Goal: Task Accomplishment & Management: Use online tool/utility

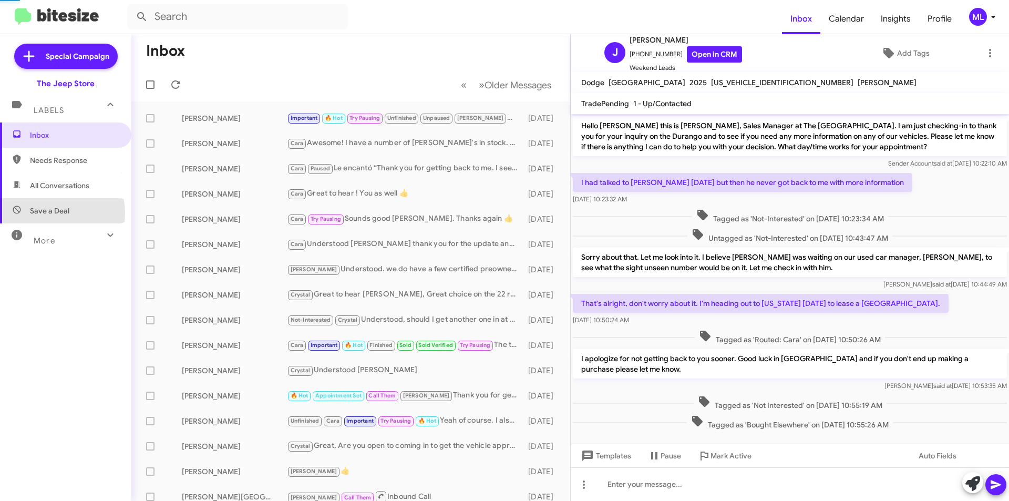
click at [45, 213] on span "Save a Deal" at bounding box center [49, 210] width 39 height 11
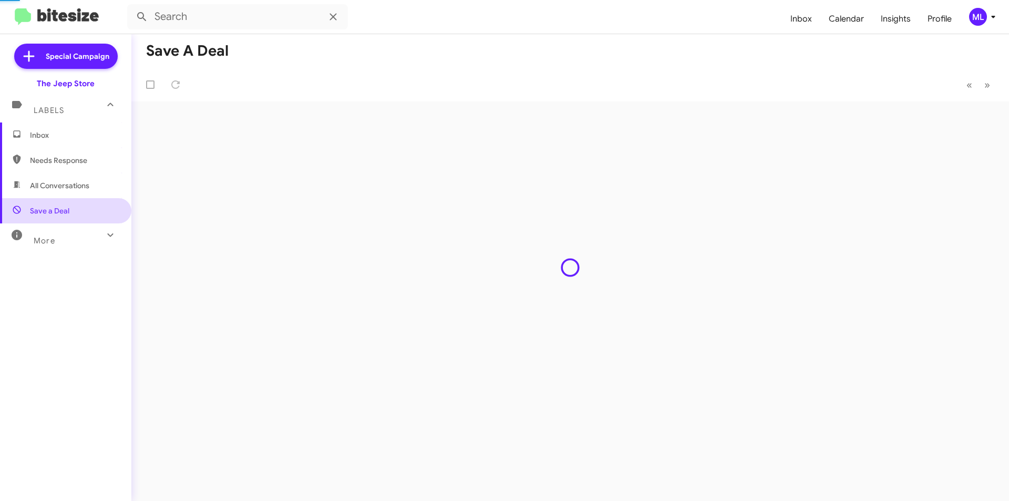
type input "in:not-interested"
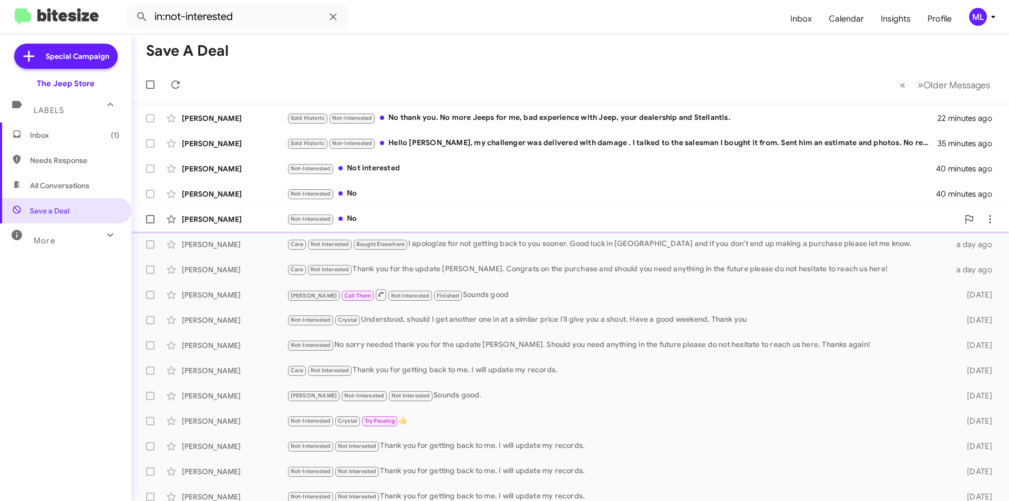
click at [365, 220] on div "Not-Interested No" at bounding box center [622, 219] width 671 height 12
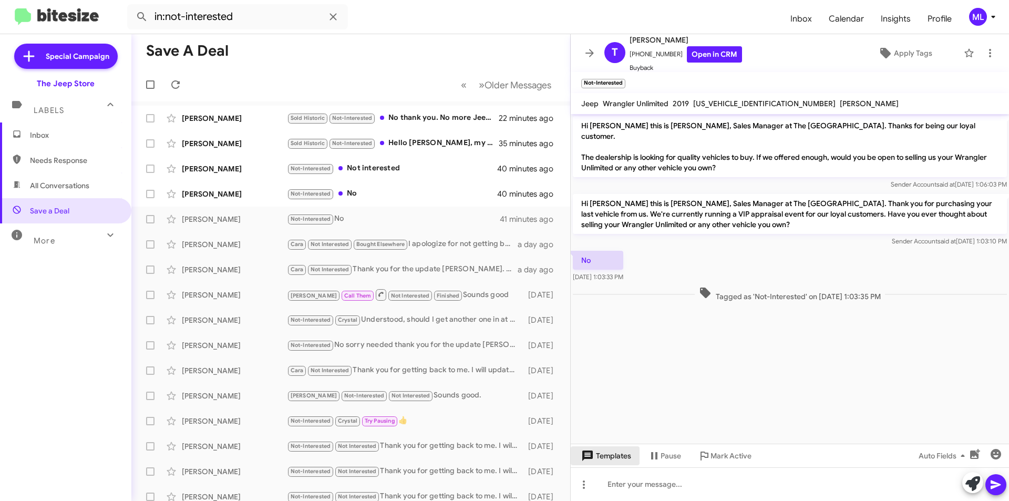
click at [605, 458] on span "Templates" at bounding box center [605, 455] width 52 height 19
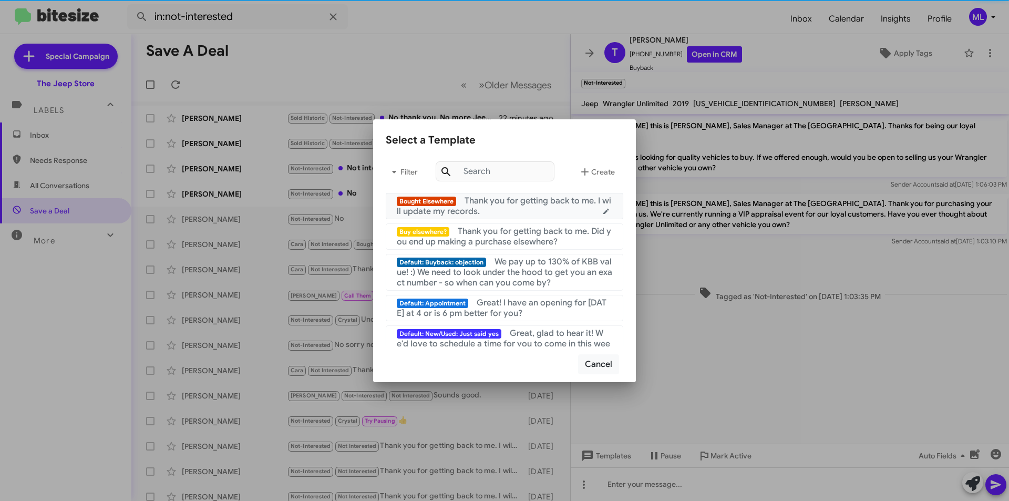
click at [516, 206] on div "Bought Elsewhere Thank you for getting back to me. I will update my records." at bounding box center [504, 205] width 215 height 21
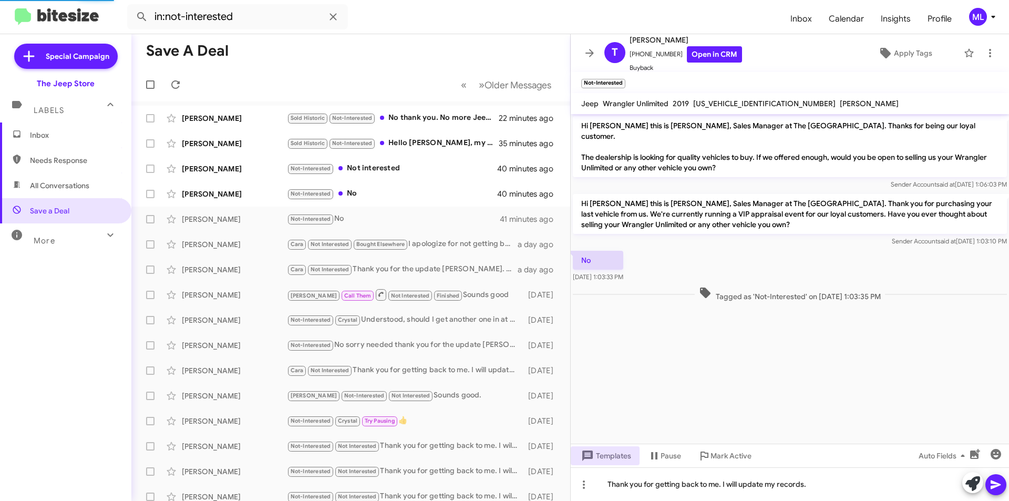
click at [992, 483] on icon at bounding box center [995, 484] width 10 height 9
click at [907, 51] on span "Apply Tags" at bounding box center [913, 53] width 38 height 19
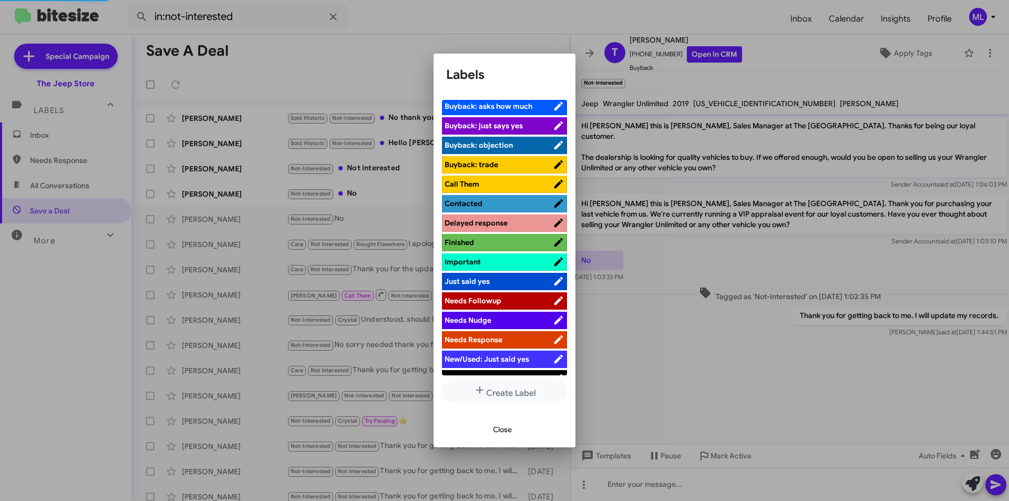
scroll to position [315, 0]
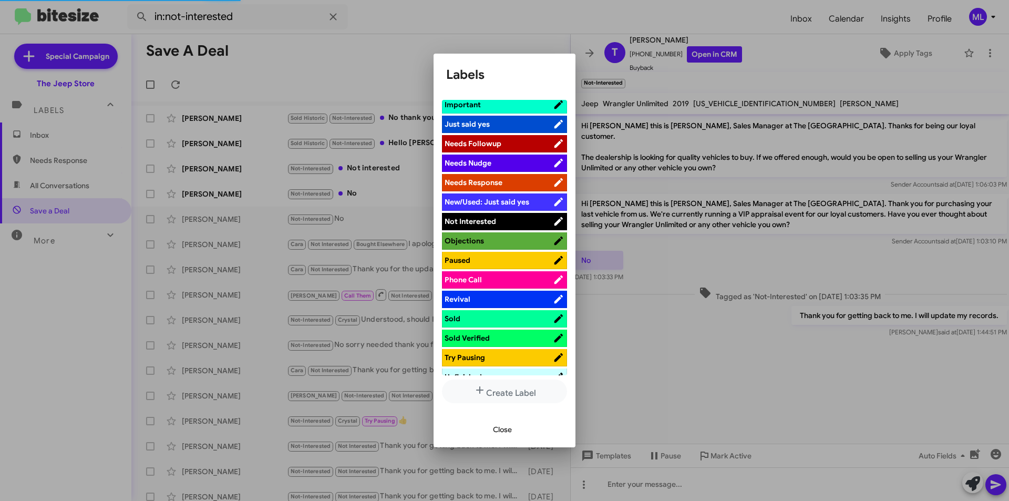
click at [501, 218] on span "Not Interested" at bounding box center [498, 221] width 108 height 11
click at [500, 431] on span "Close" at bounding box center [502, 429] width 19 height 19
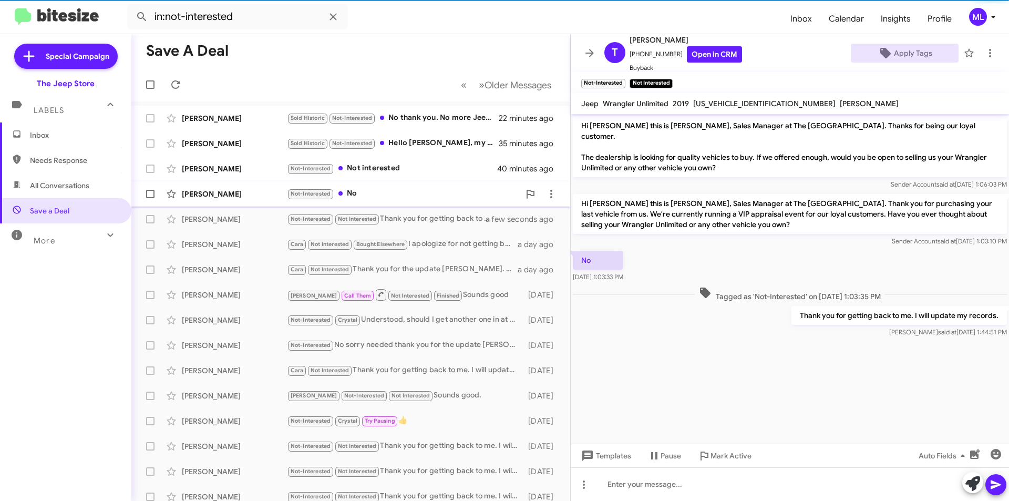
click at [384, 194] on div "Not-Interested No" at bounding box center [403, 194] width 233 height 12
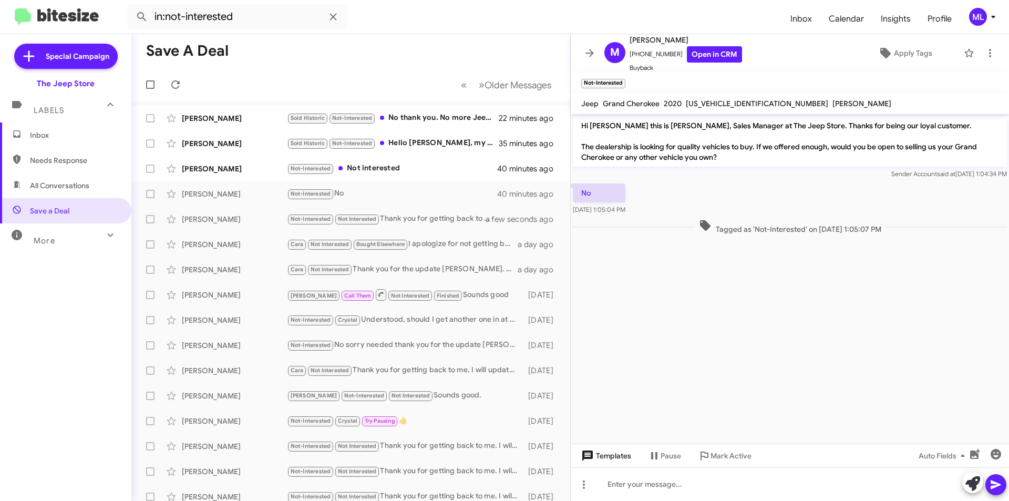
click at [594, 464] on span "Templates" at bounding box center [605, 455] width 52 height 19
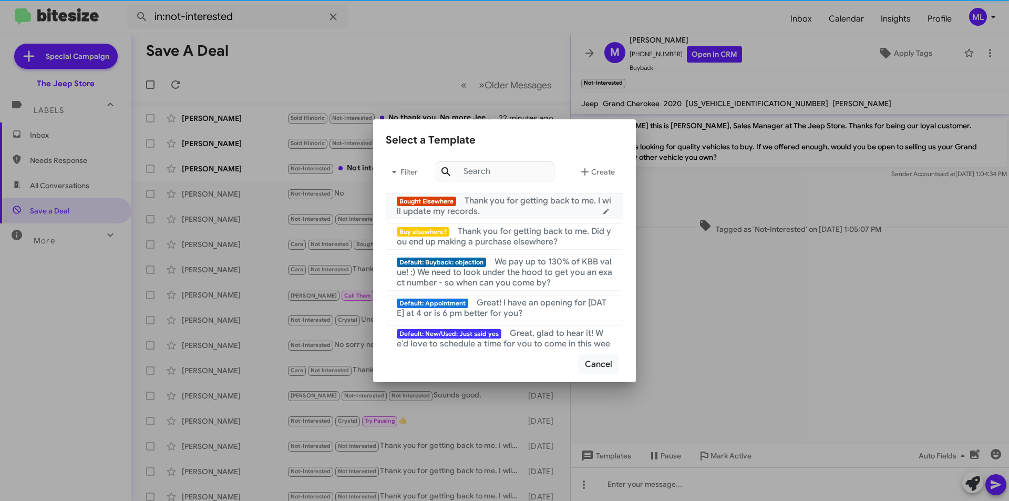
click at [486, 195] on span "Thank you for getting back to me. I will update my records." at bounding box center [504, 205] width 214 height 21
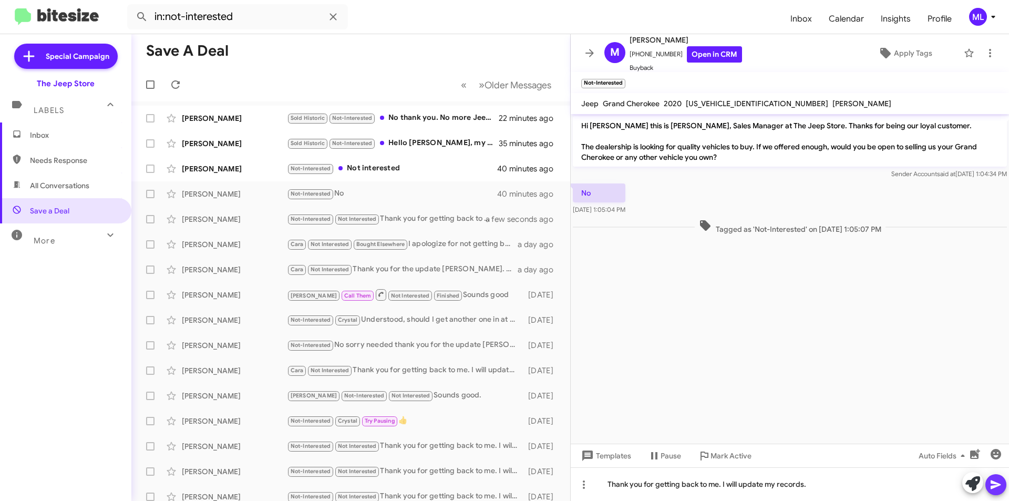
click at [996, 488] on icon at bounding box center [995, 484] width 13 height 13
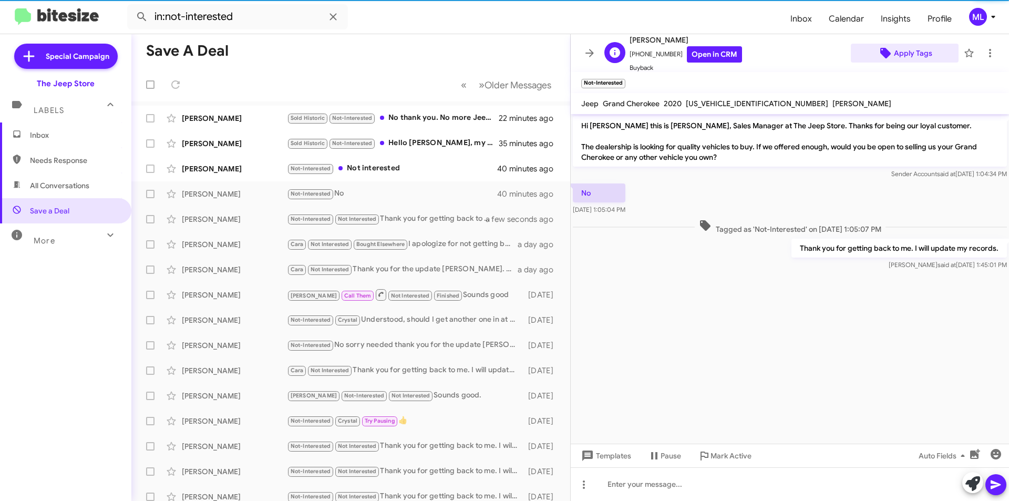
click at [904, 50] on span "Apply Tags" at bounding box center [913, 53] width 38 height 19
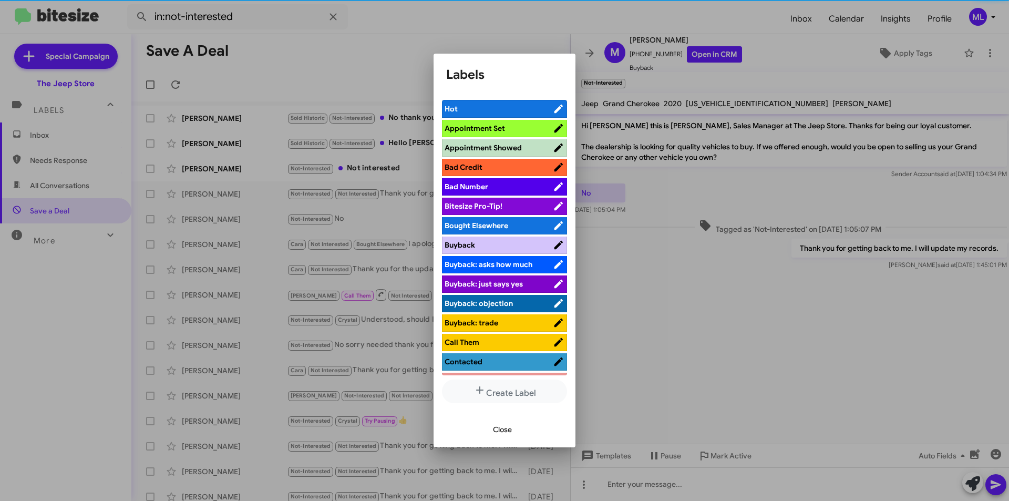
scroll to position [263, 0]
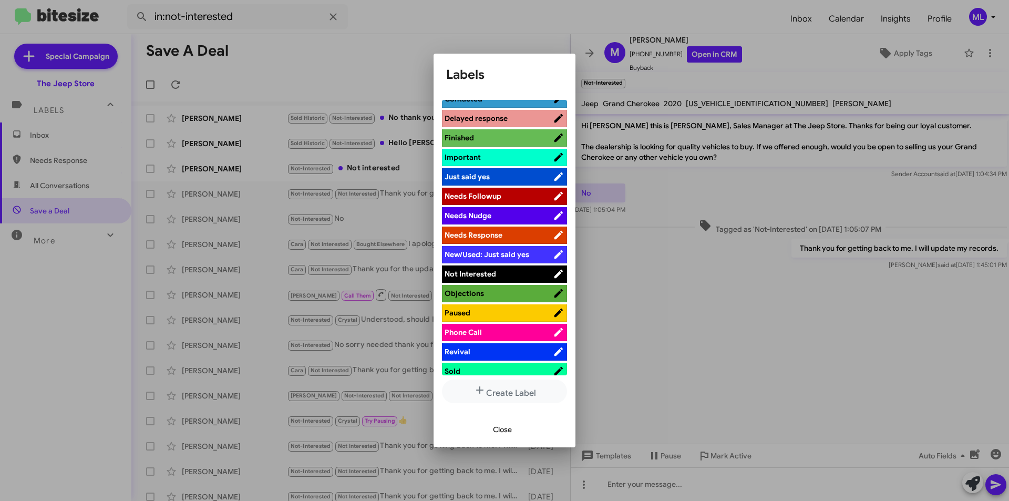
click at [508, 273] on span "Not Interested" at bounding box center [498, 273] width 108 height 11
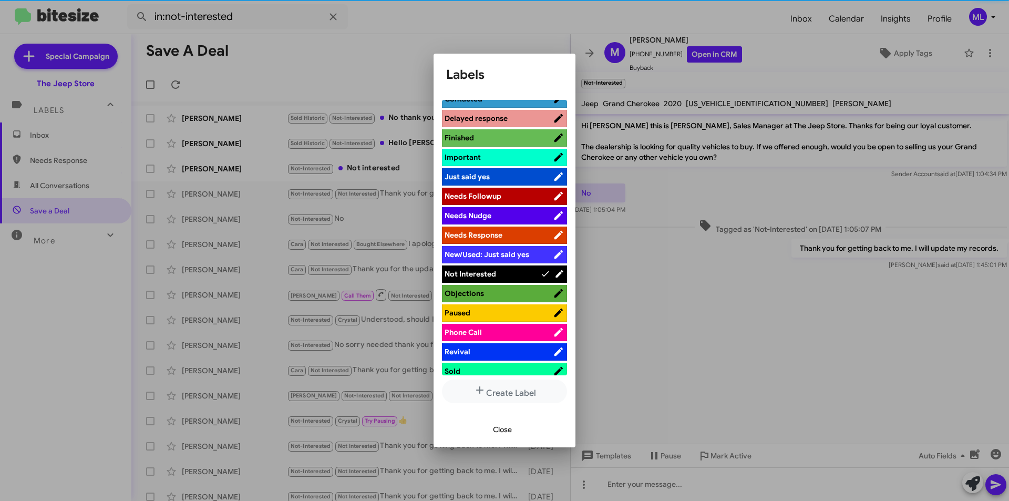
click at [501, 426] on span "Close" at bounding box center [502, 429] width 19 height 19
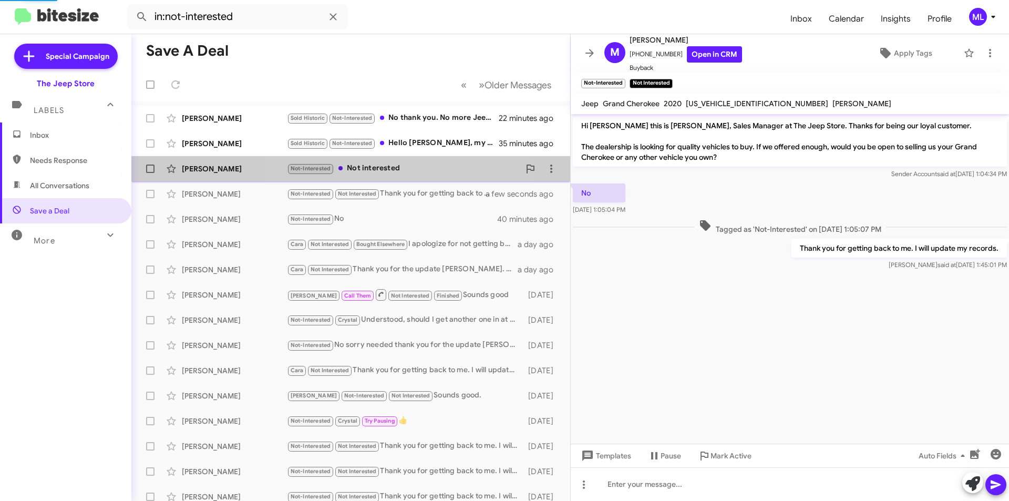
click at [390, 168] on div "Not-Interested Not interested" at bounding box center [403, 168] width 233 height 12
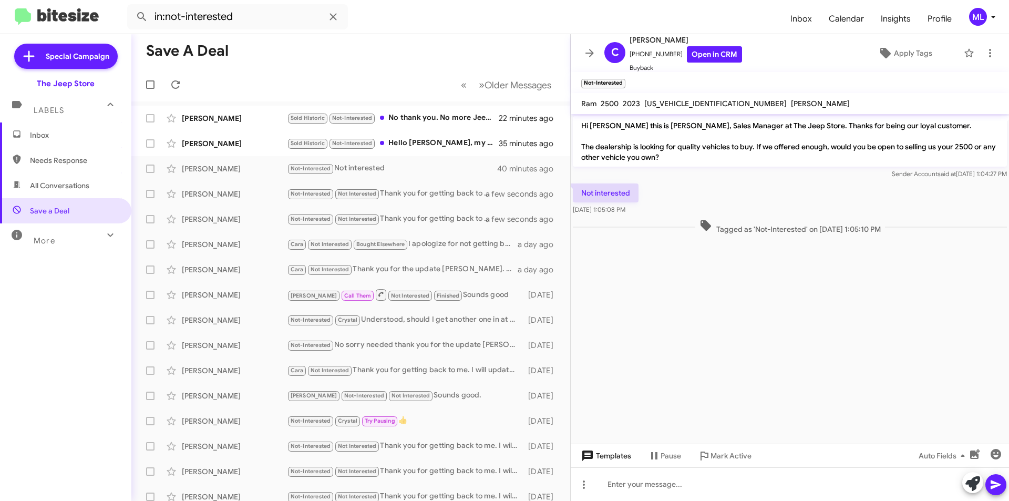
click at [608, 455] on span "Templates" at bounding box center [605, 455] width 52 height 19
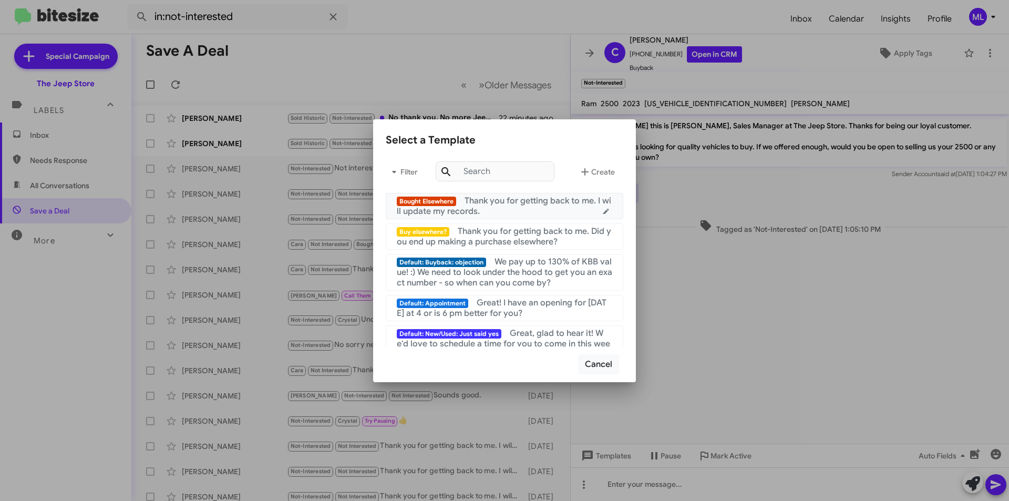
click at [490, 203] on span "Thank you for getting back to me. I will update my records." at bounding box center [504, 205] width 214 height 21
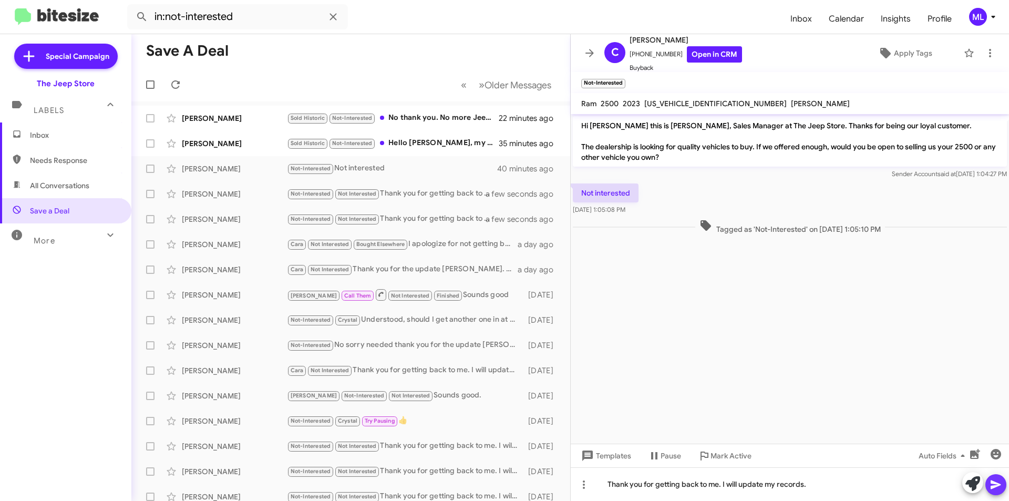
click at [987, 482] on button at bounding box center [995, 484] width 21 height 21
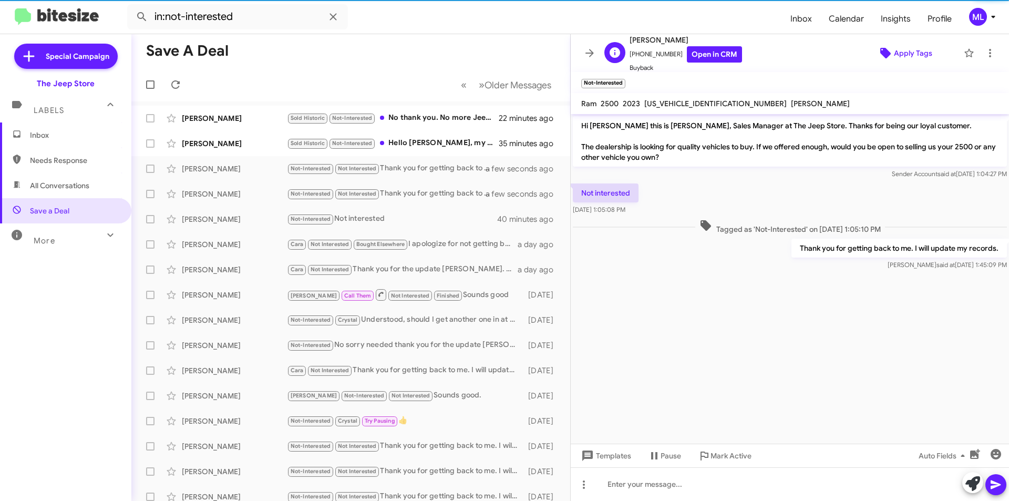
click at [901, 55] on span "Apply Tags" at bounding box center [913, 53] width 38 height 19
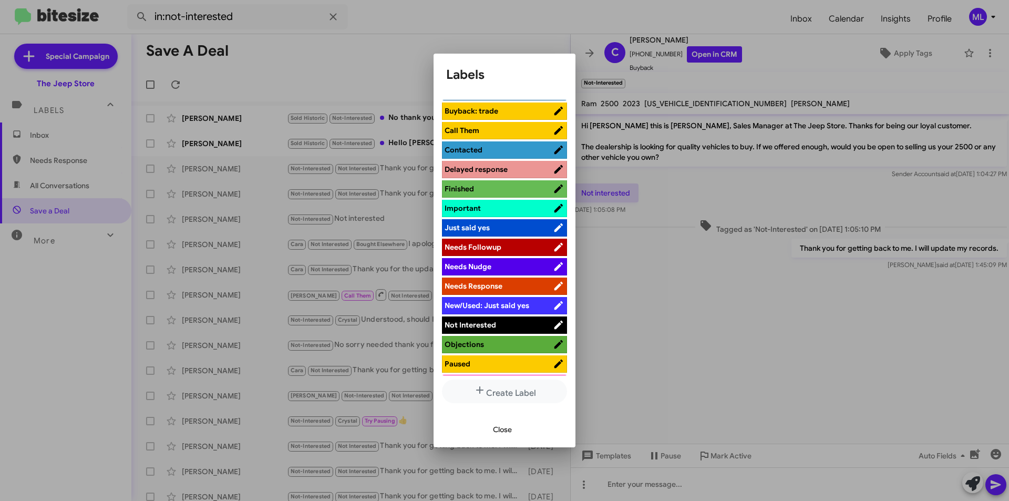
scroll to position [263, 0]
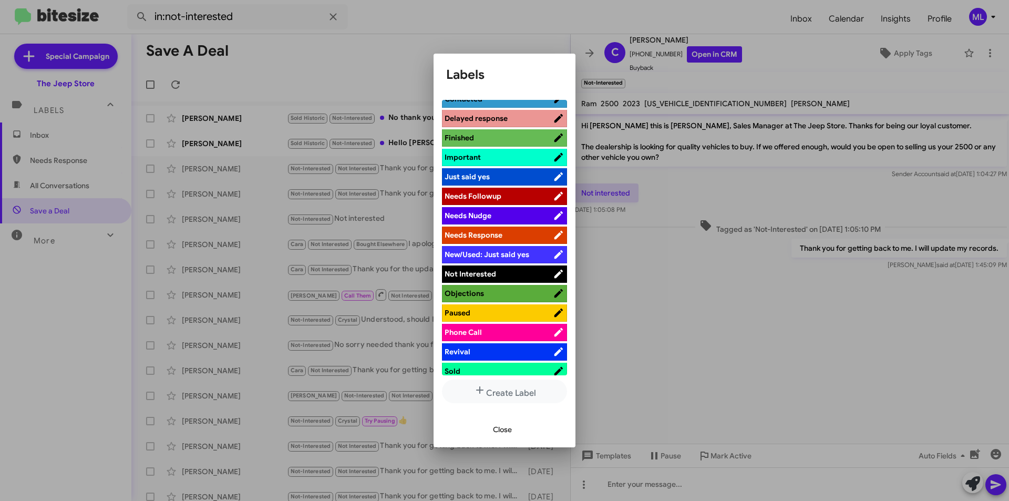
click at [497, 268] on span "Not Interested" at bounding box center [498, 273] width 108 height 11
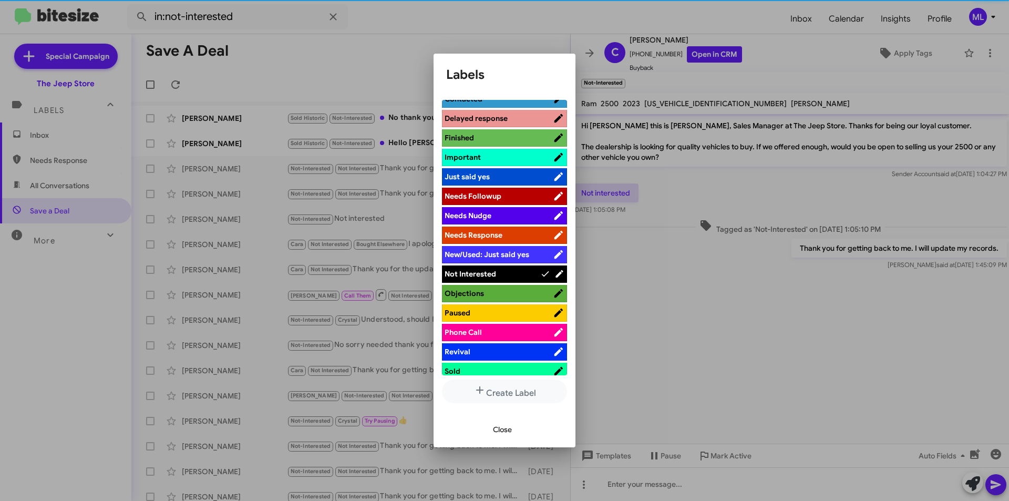
click at [501, 437] on span "Close" at bounding box center [502, 429] width 19 height 19
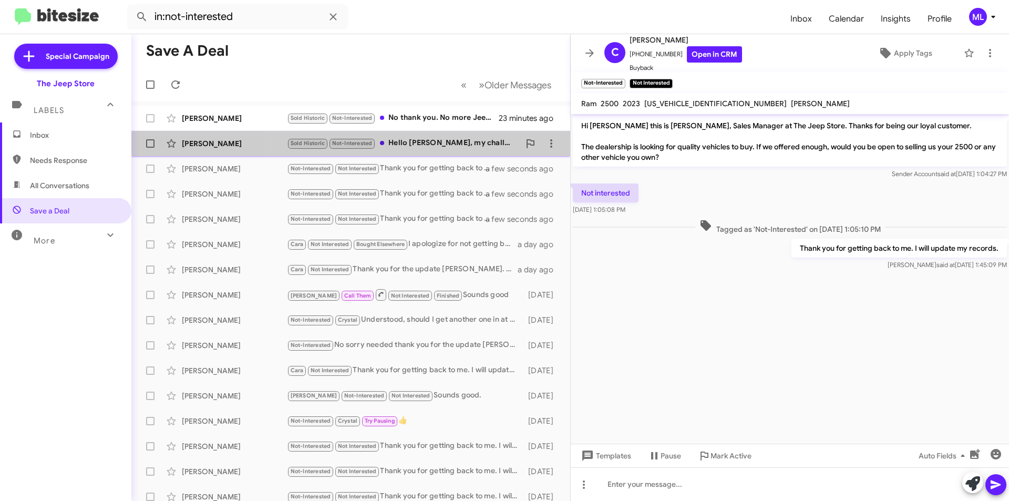
click at [421, 141] on div "Sold Historic Not-Interested Hello [PERSON_NAME], my challenger was delivered w…" at bounding box center [403, 143] width 233 height 12
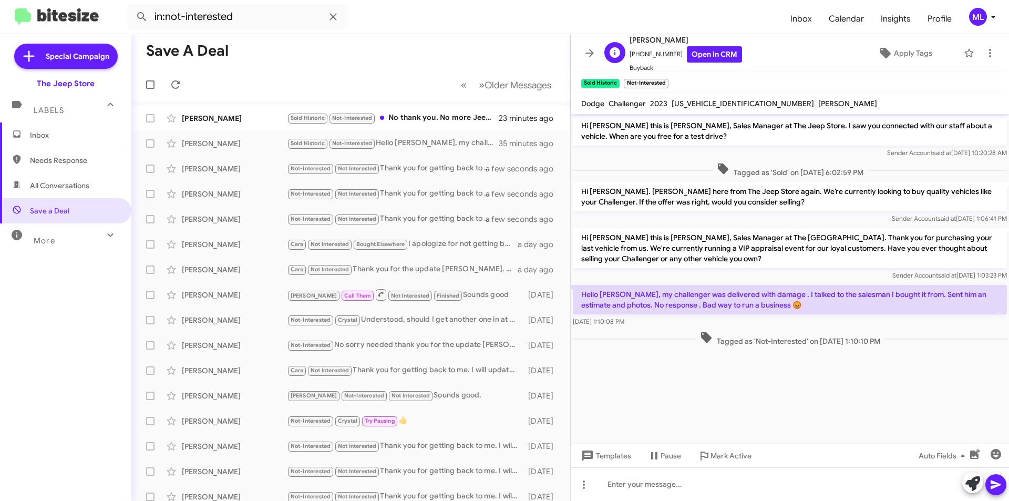
drag, startPoint x: 670, startPoint y: 53, endPoint x: 635, endPoint y: 57, distance: 35.9
click at [635, 57] on span "[PHONE_NUMBER] Open in CRM" at bounding box center [685, 54] width 112 height 16
copy span "7813631411"
click at [717, 491] on div at bounding box center [790, 484] width 438 height 34
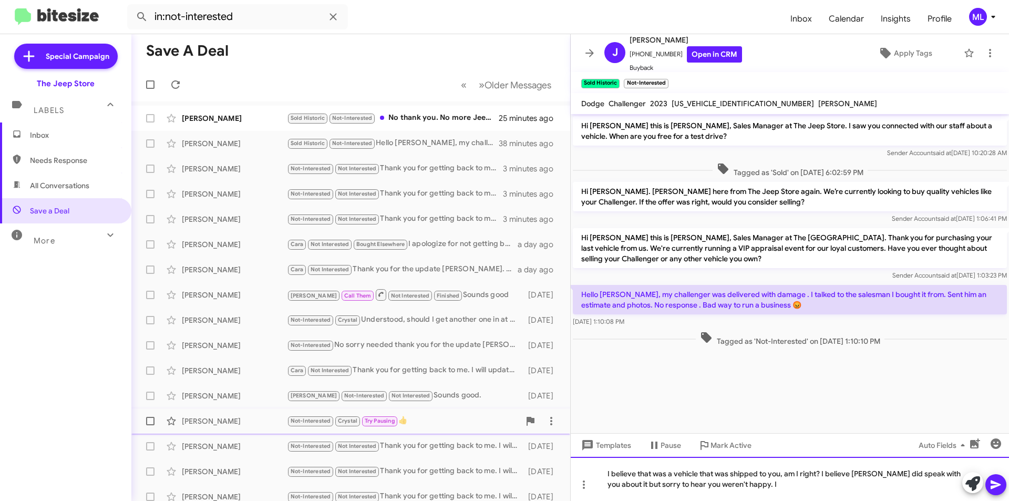
drag, startPoint x: 790, startPoint y: 483, endPoint x: 536, endPoint y: 430, distance: 259.7
click at [536, 430] on div "Save a Deal « Previous » Next Older Messages [PERSON_NAME] Sold Historic Not-In…" at bounding box center [569, 267] width 877 height 467
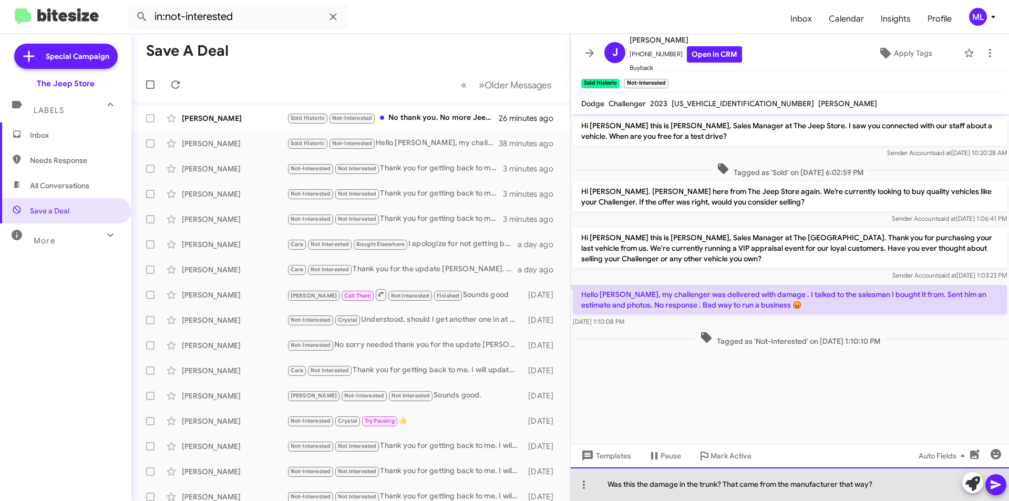
click at [937, 492] on div "Was this the damage in the trunk? That came from the manufacturer that way?" at bounding box center [790, 484] width 438 height 34
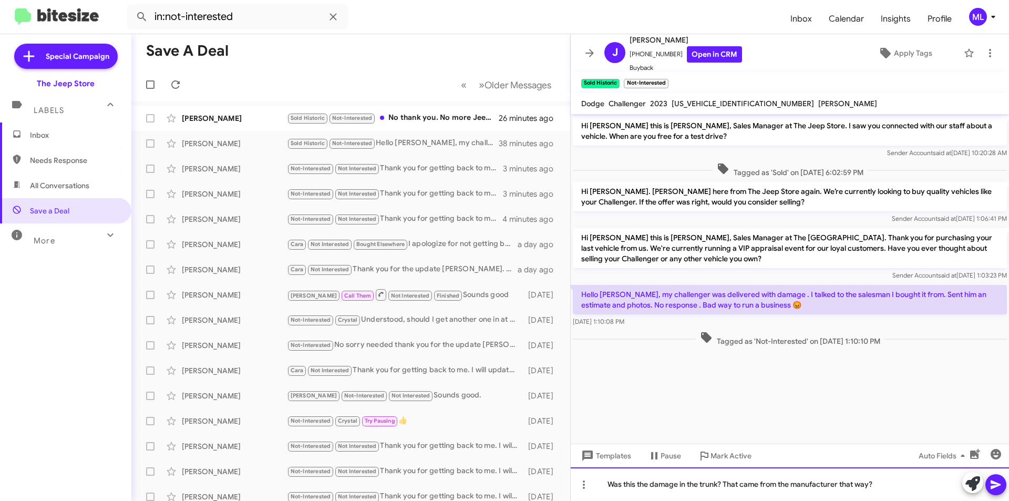
click at [904, 486] on div "Was this the damage in the trunk? That came from the manufacturer that way?" at bounding box center [790, 484] width 438 height 34
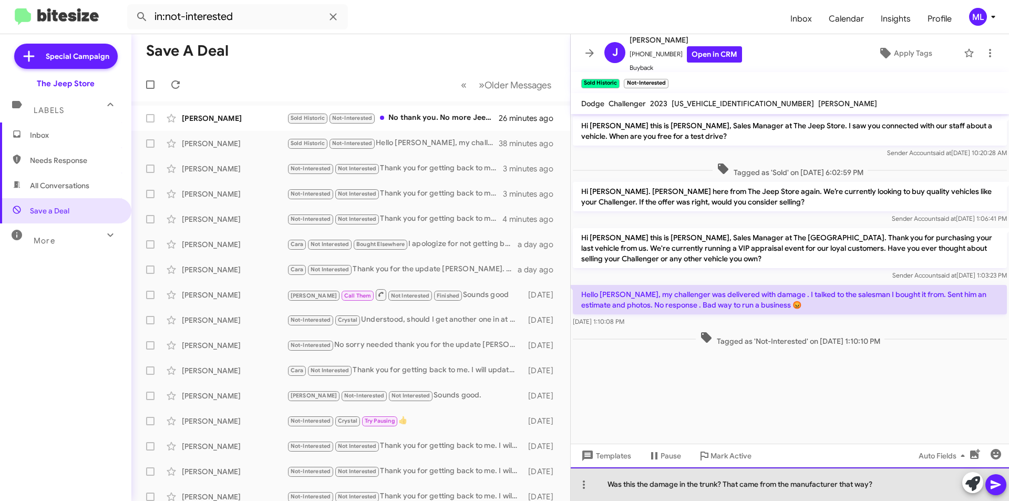
click at [904, 486] on div "Was this the damage in the trunk? That came from the manufacturer that way?" at bounding box center [790, 484] width 438 height 34
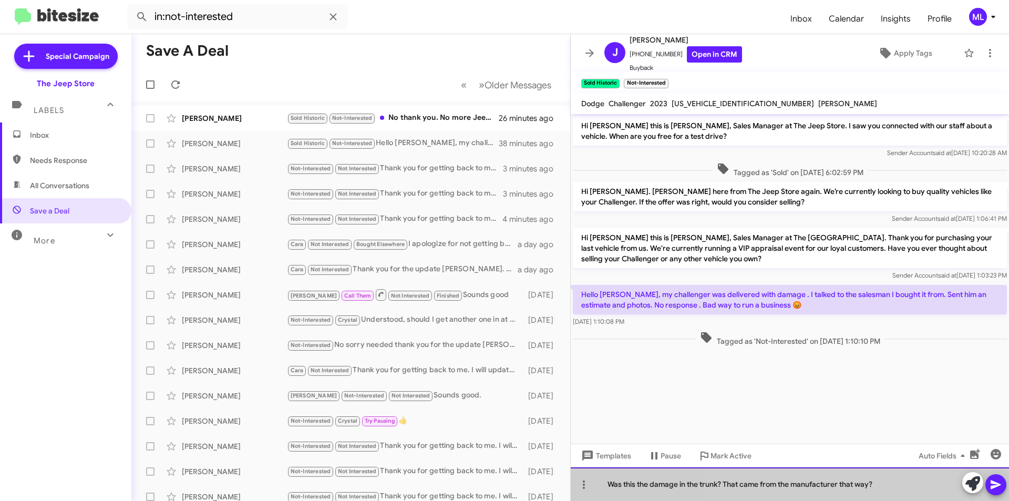
click at [904, 486] on div "Was this the damage in the trunk? That came from the manufacturer that way?" at bounding box center [790, 484] width 438 height 34
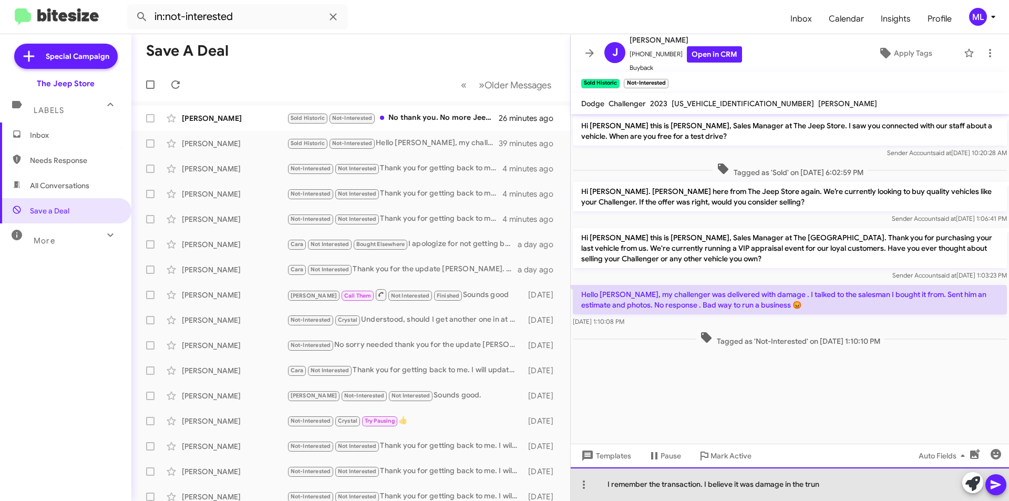
drag, startPoint x: 846, startPoint y: 484, endPoint x: 705, endPoint y: 497, distance: 141.9
click at [705, 497] on div "I remember the transaction. I believe it was damage in the trun" at bounding box center [790, 484] width 438 height 34
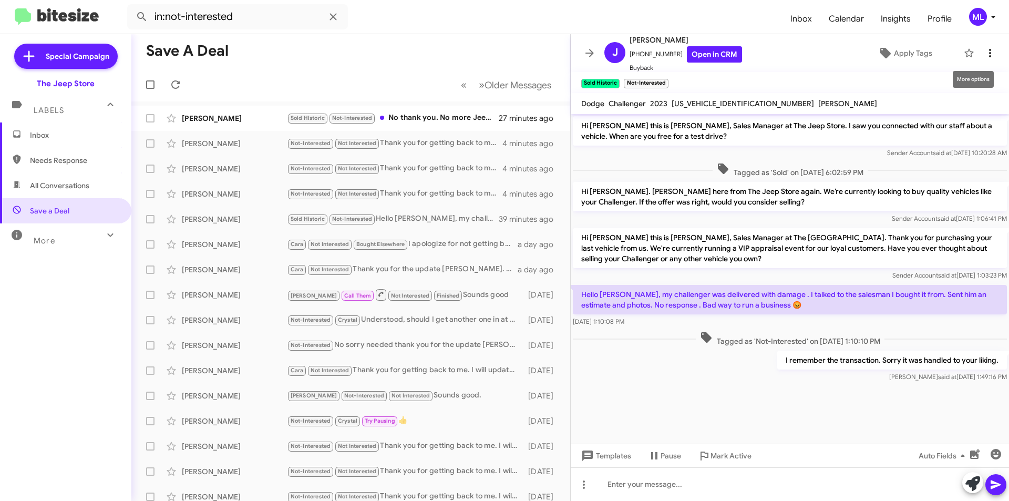
click at [988, 49] on icon at bounding box center [990, 53] width 13 height 13
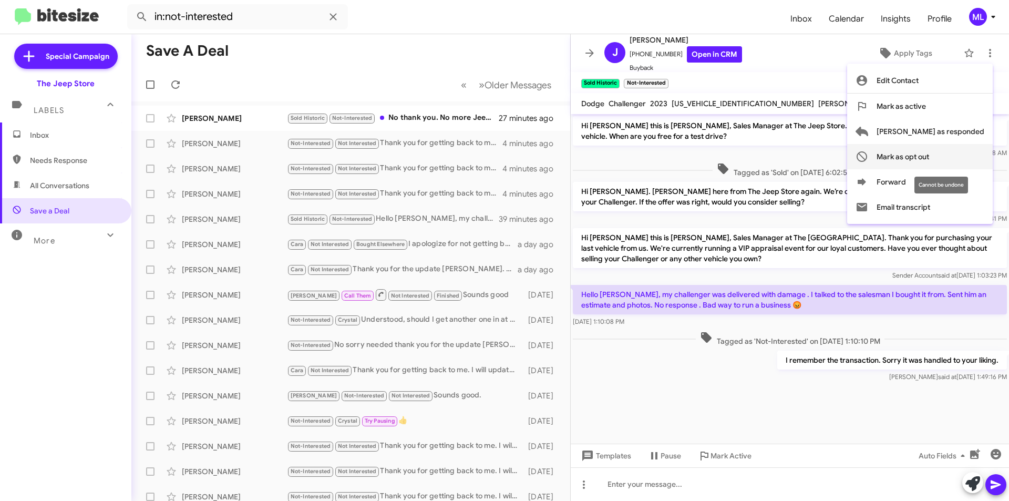
click at [929, 151] on span "Mark as opt out" at bounding box center [902, 156] width 53 height 25
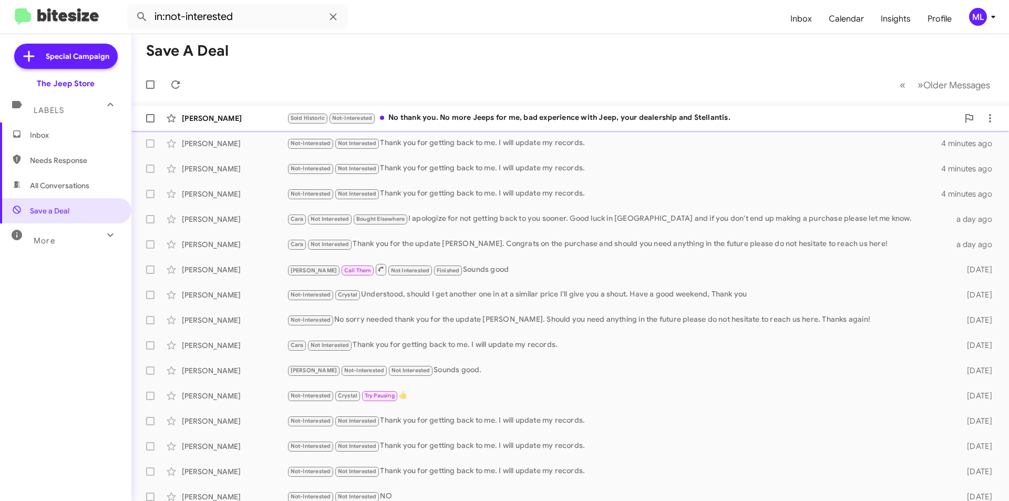
click at [451, 118] on div "Sold Historic Not-Interested No thank you. No more Jeeps for me, bad experience…" at bounding box center [622, 118] width 671 height 12
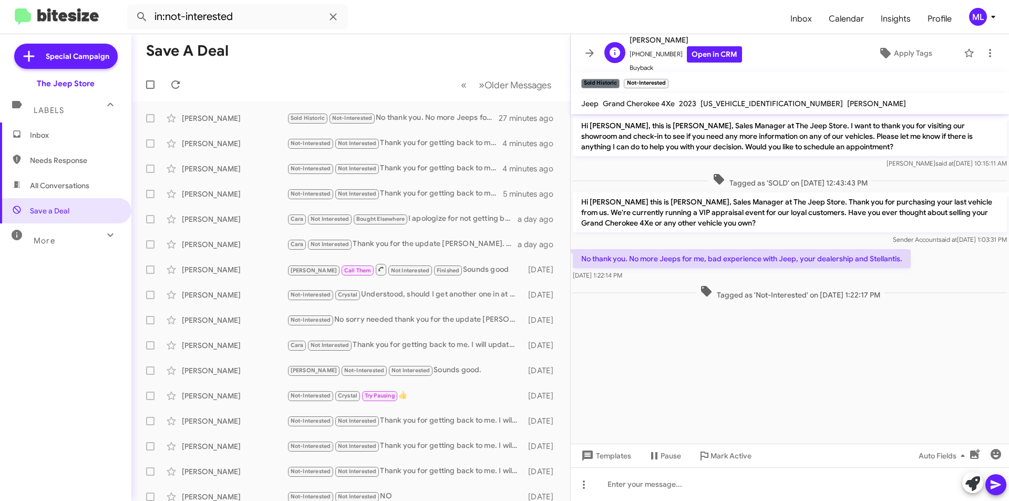
drag, startPoint x: 669, startPoint y: 56, endPoint x: 634, endPoint y: 58, distance: 35.3
click at [634, 58] on span "[PHONE_NUMBER] Open in CRM" at bounding box center [685, 54] width 112 height 16
copy span "7325467174"
click at [601, 448] on span "Templates" at bounding box center [605, 455] width 52 height 19
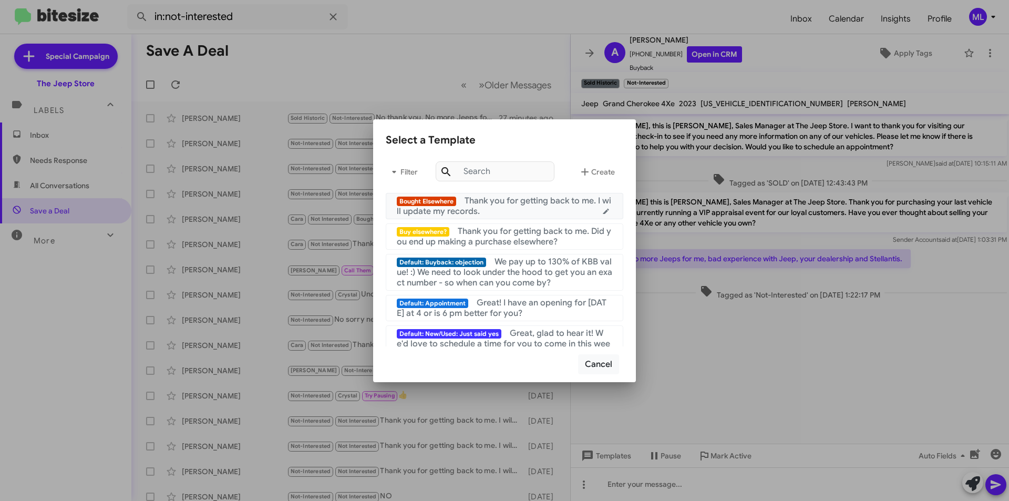
click at [491, 207] on div "Bought Elsewhere Thank you for getting back to me. I will update my records." at bounding box center [504, 205] width 215 height 21
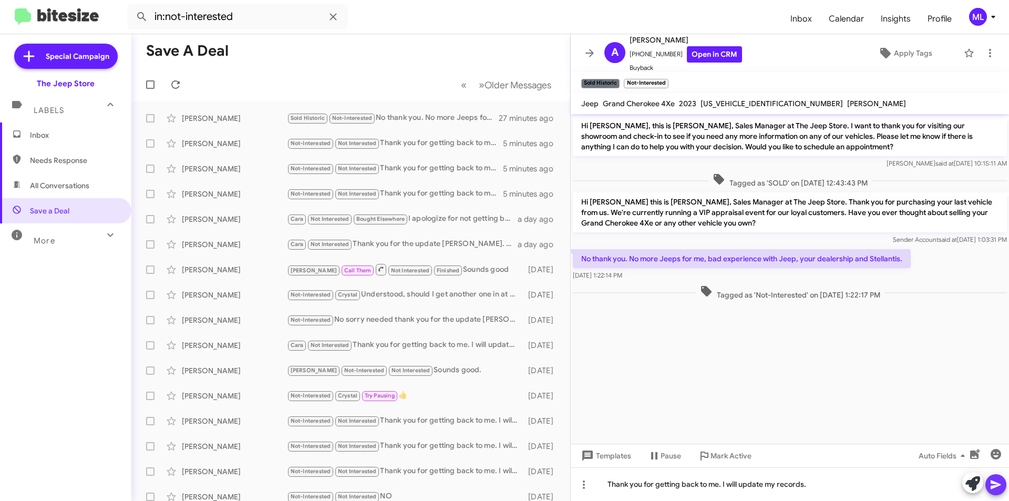
click at [994, 486] on icon at bounding box center [995, 484] width 10 height 9
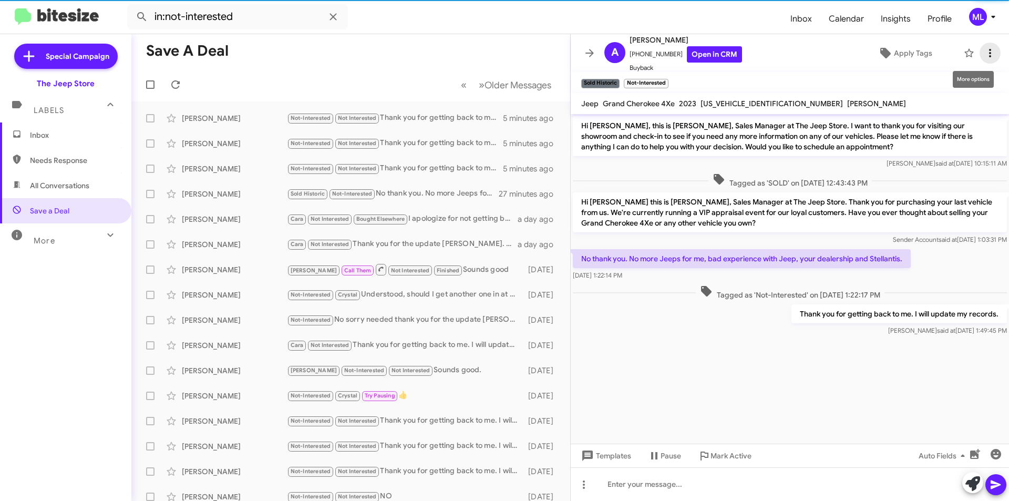
click at [984, 46] on button at bounding box center [989, 53] width 21 height 21
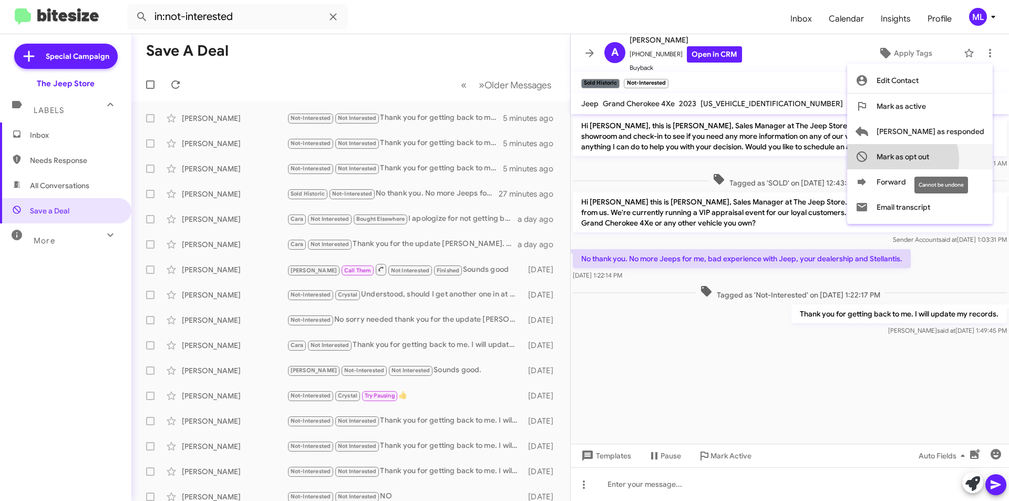
click at [929, 160] on span "Mark as opt out" at bounding box center [902, 156] width 53 height 25
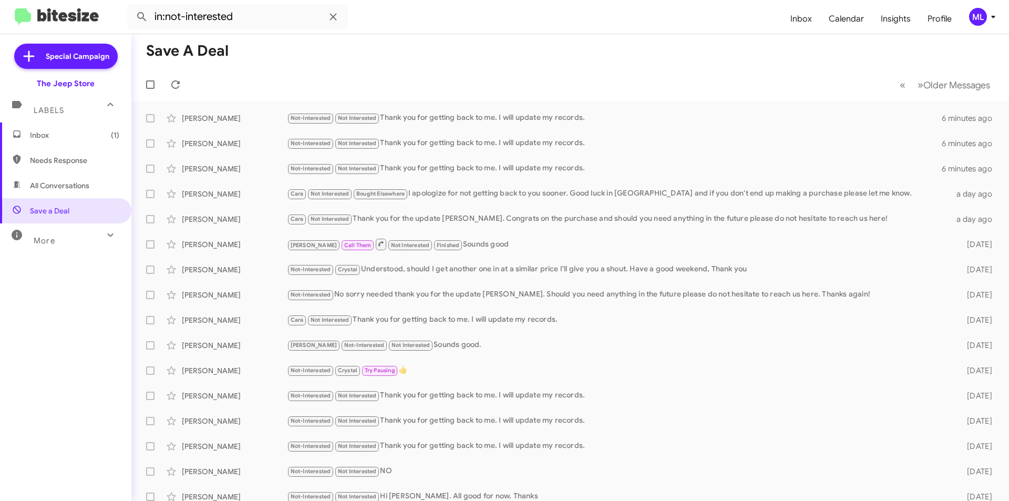
click at [90, 136] on span "Inbox (1)" at bounding box center [74, 135] width 89 height 11
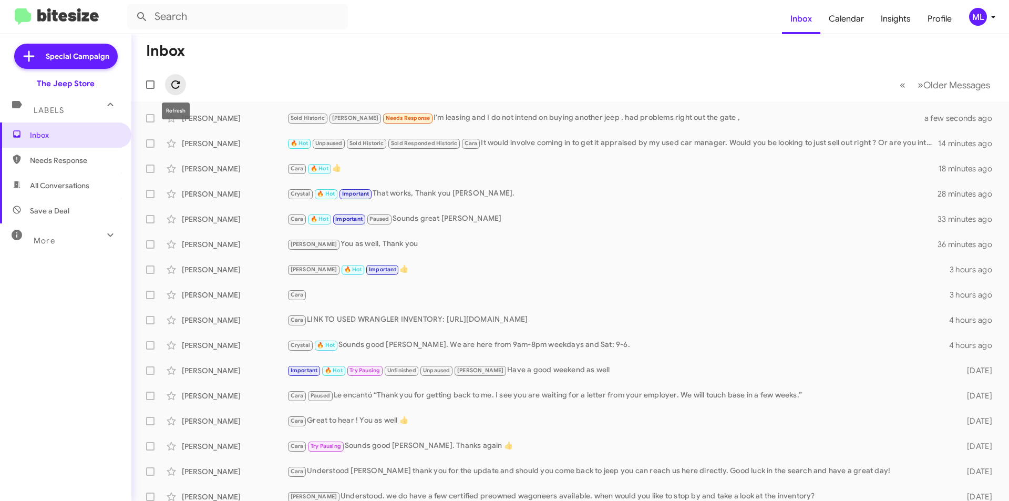
click at [170, 82] on icon at bounding box center [175, 84] width 13 height 13
